Goal: Find specific page/section: Find specific page/section

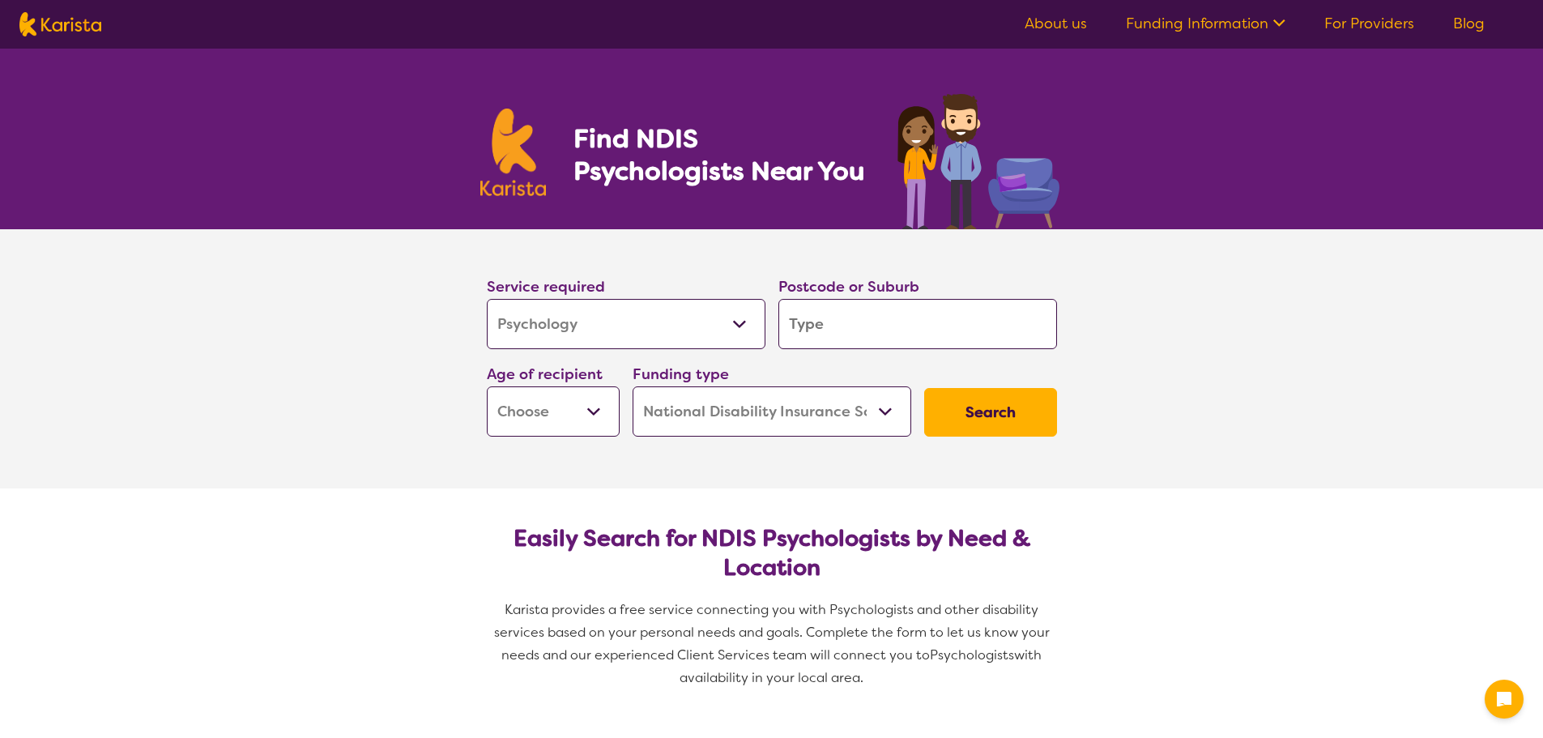
select select "Psychology"
select select "NDIS"
select select "Psychology"
select select "NDIS"
click at [742, 326] on select "Allied Health Assistant Assessment ([MEDICAL_DATA] or [MEDICAL_DATA]) Behaviour…" at bounding box center [626, 324] width 279 height 50
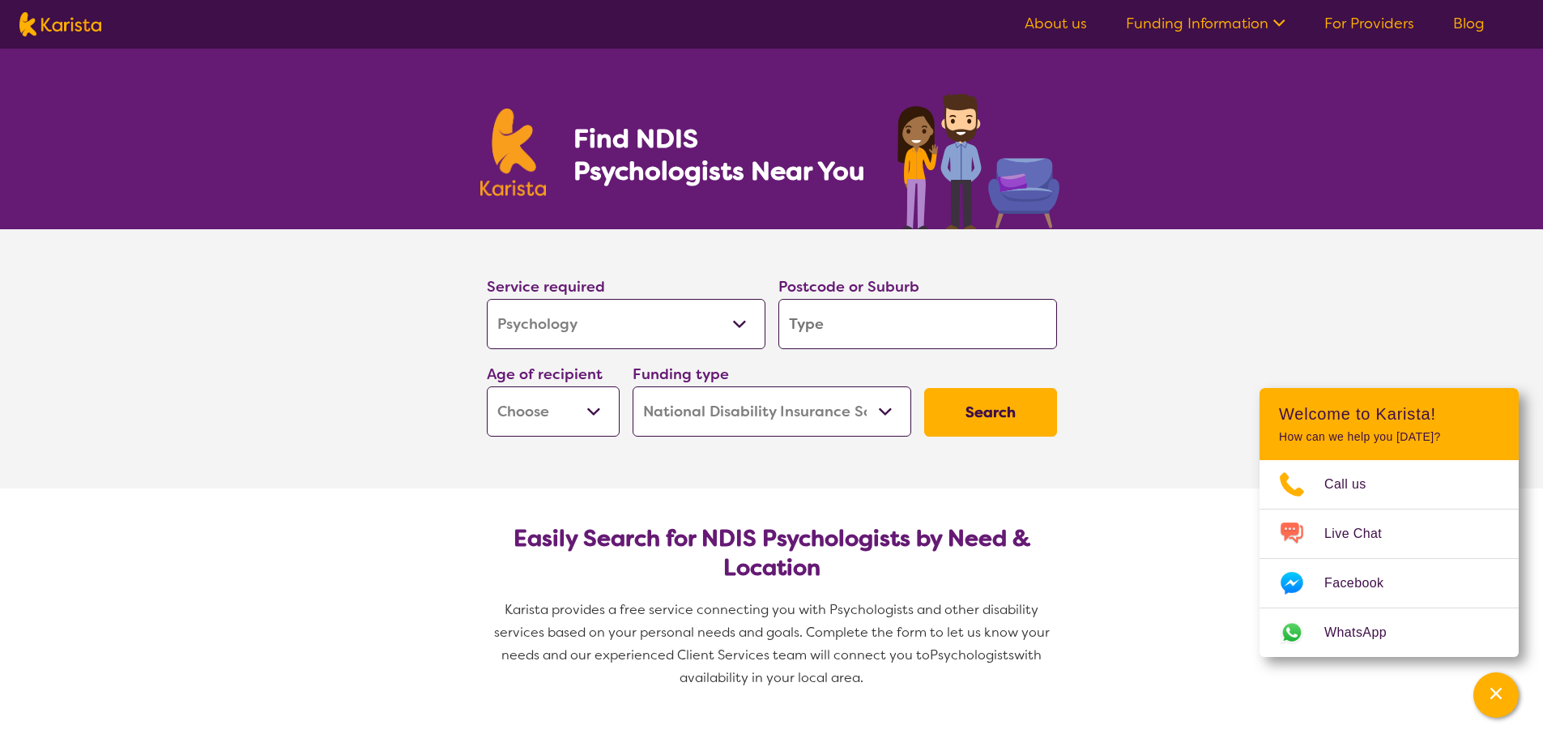
click at [742, 326] on select "Allied Health Assistant Assessment ([MEDICAL_DATA] or [MEDICAL_DATA]) Behaviour…" at bounding box center [626, 324] width 279 height 50
click at [924, 333] on input "search" at bounding box center [918, 324] width 279 height 50
click at [599, 415] on select "Early Childhood - 0 to 9 Child - 10 to 11 Adolescent - 12 to 17 Adult - 18 to 6…" at bounding box center [553, 411] width 133 height 50
click at [1196, 312] on section "Service required Allied Health Assistant Assessment ([MEDICAL_DATA] or [MEDICAL…" at bounding box center [771, 358] width 1543 height 259
click at [889, 411] on select "Home Care Package (HCP) National Disability Insurance Scheme (NDIS) I don't know" at bounding box center [772, 411] width 279 height 50
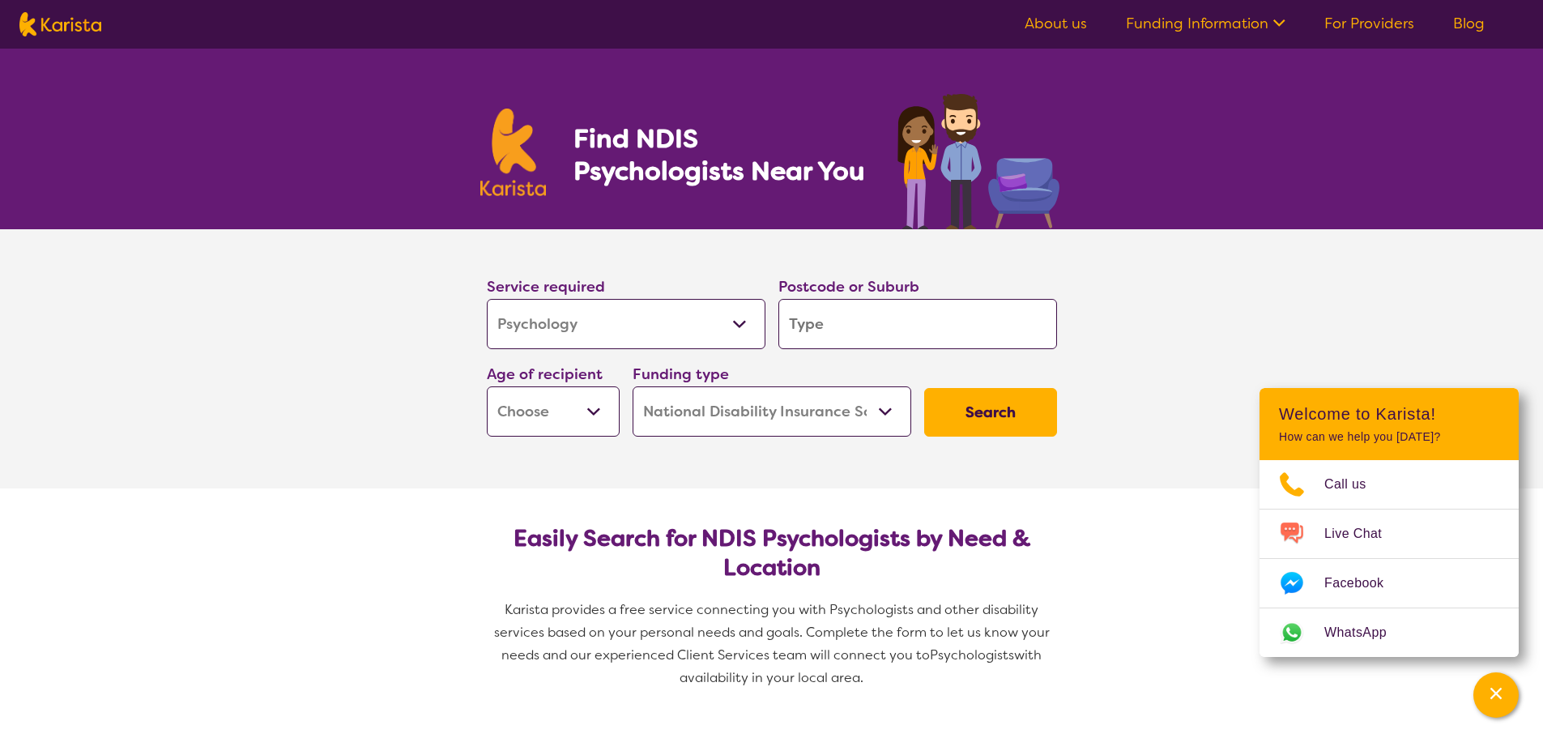
click at [1244, 334] on section "Service required Allied Health Assistant Assessment ([MEDICAL_DATA] or [MEDICAL…" at bounding box center [771, 358] width 1543 height 259
